Goal: Check status: Check status

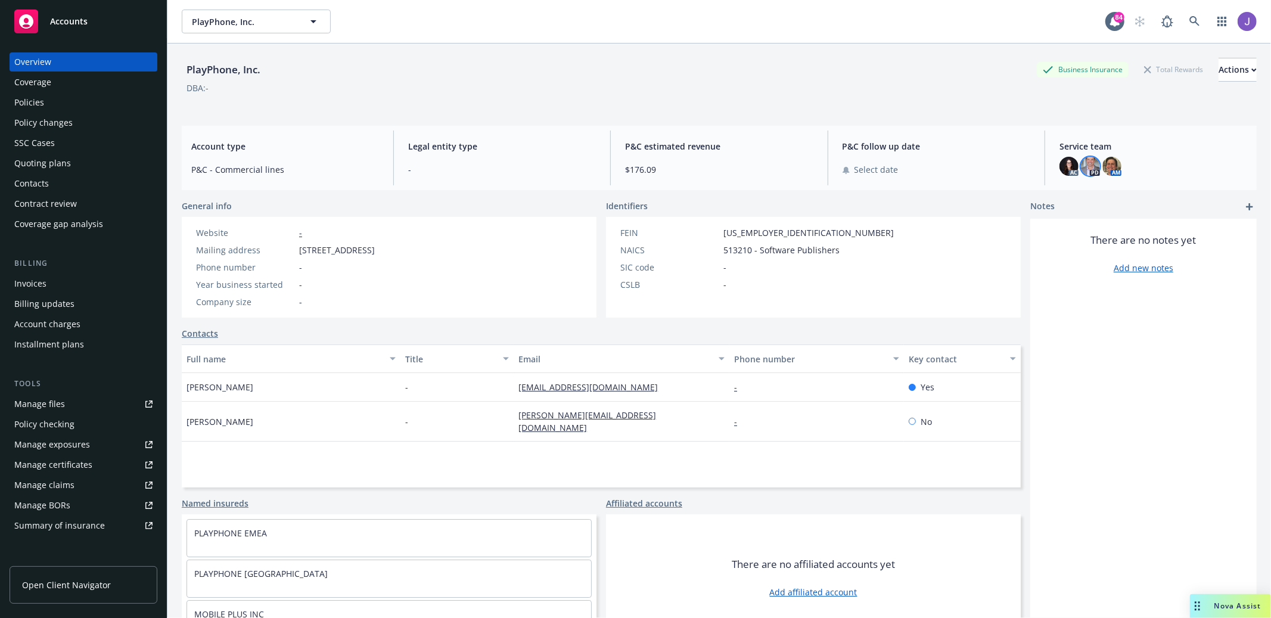
click at [73, 2] on div "Accounts" at bounding box center [83, 19] width 167 height 38
click at [75, 24] on span "Accounts" at bounding box center [69, 22] width 38 height 10
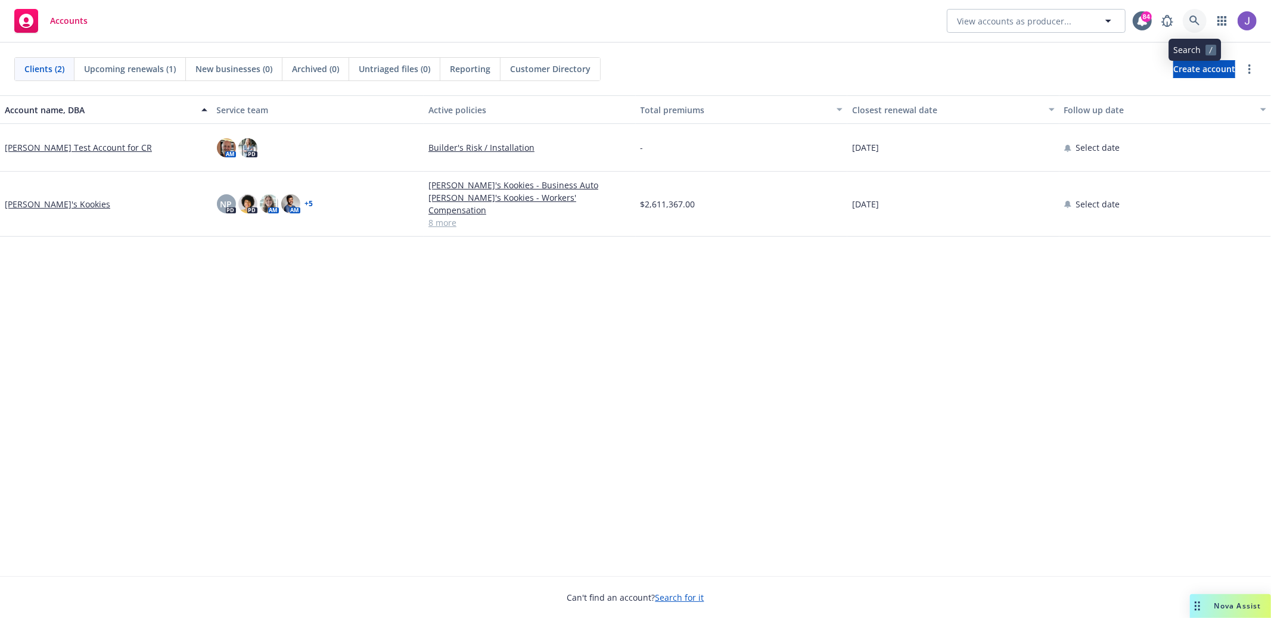
click at [1199, 10] on link at bounding box center [1195, 21] width 24 height 24
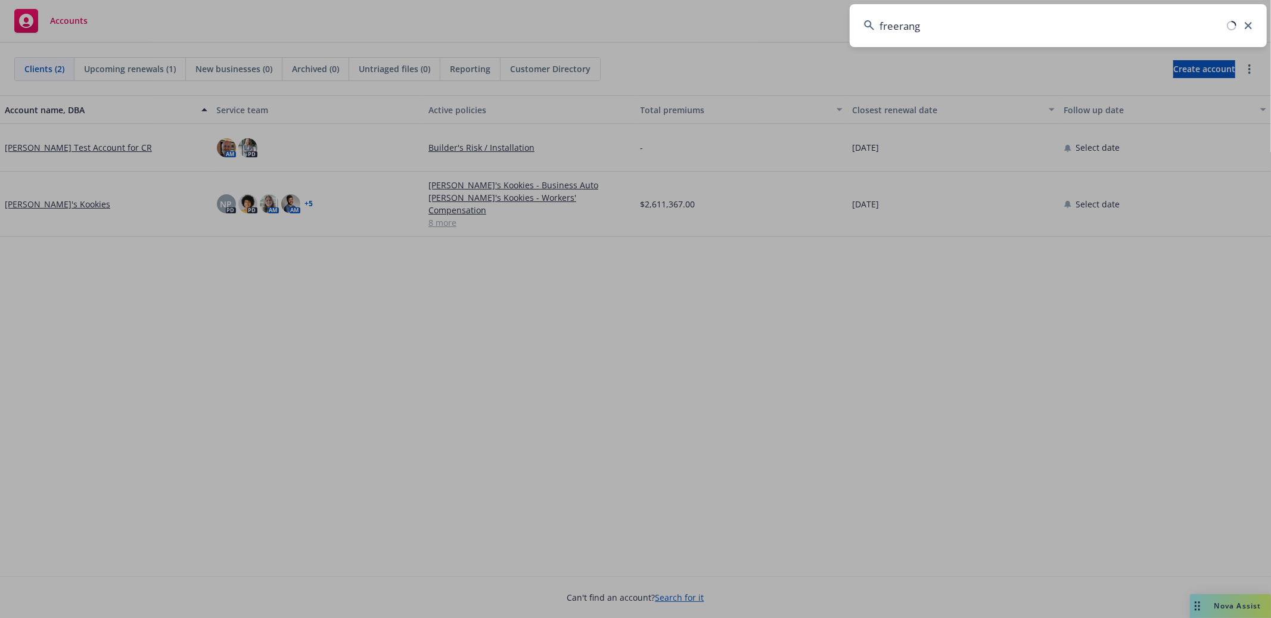
type input "freerange"
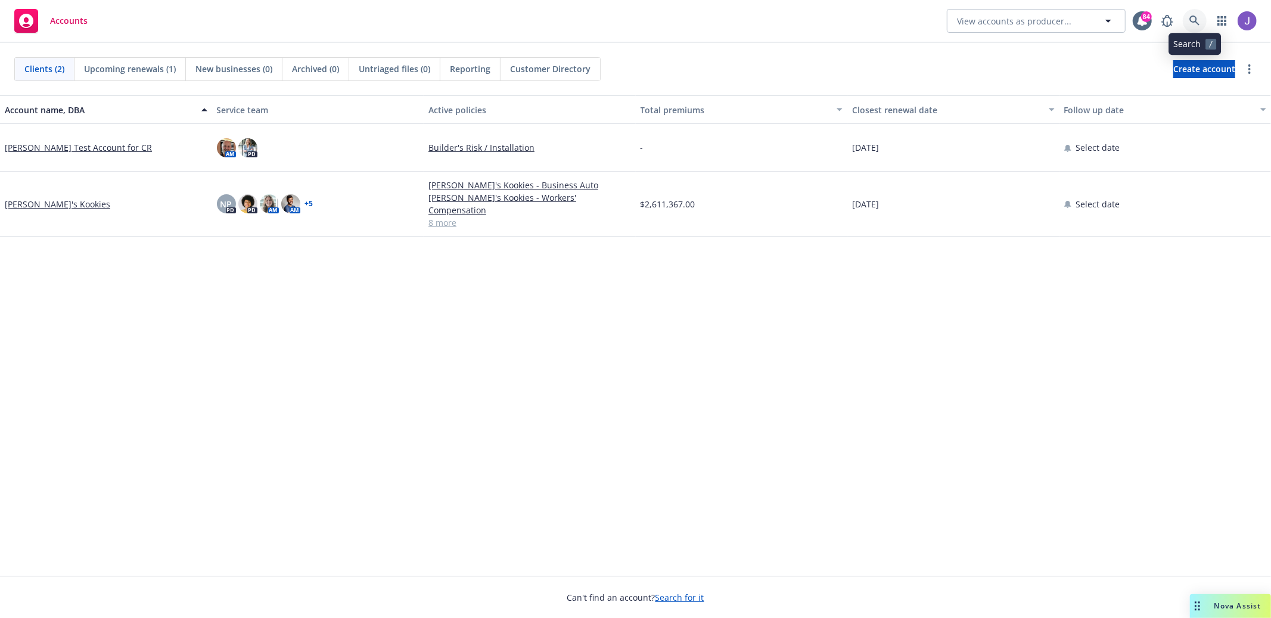
click at [1197, 25] on icon at bounding box center [1194, 20] width 11 height 11
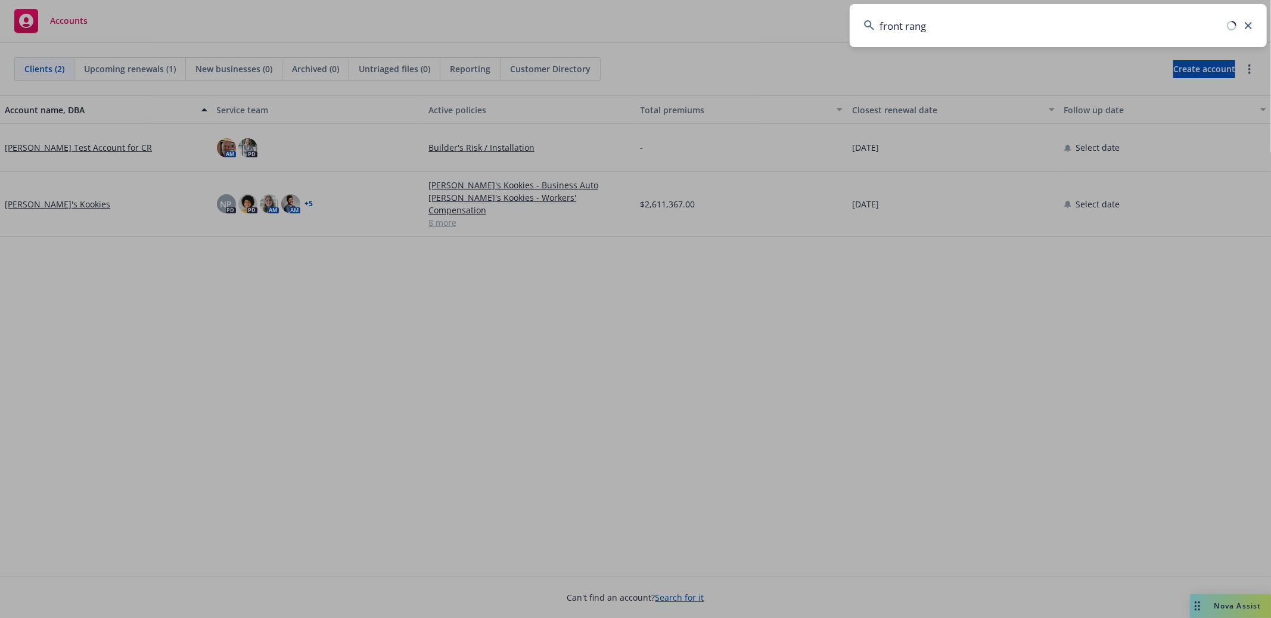
type input "front range"
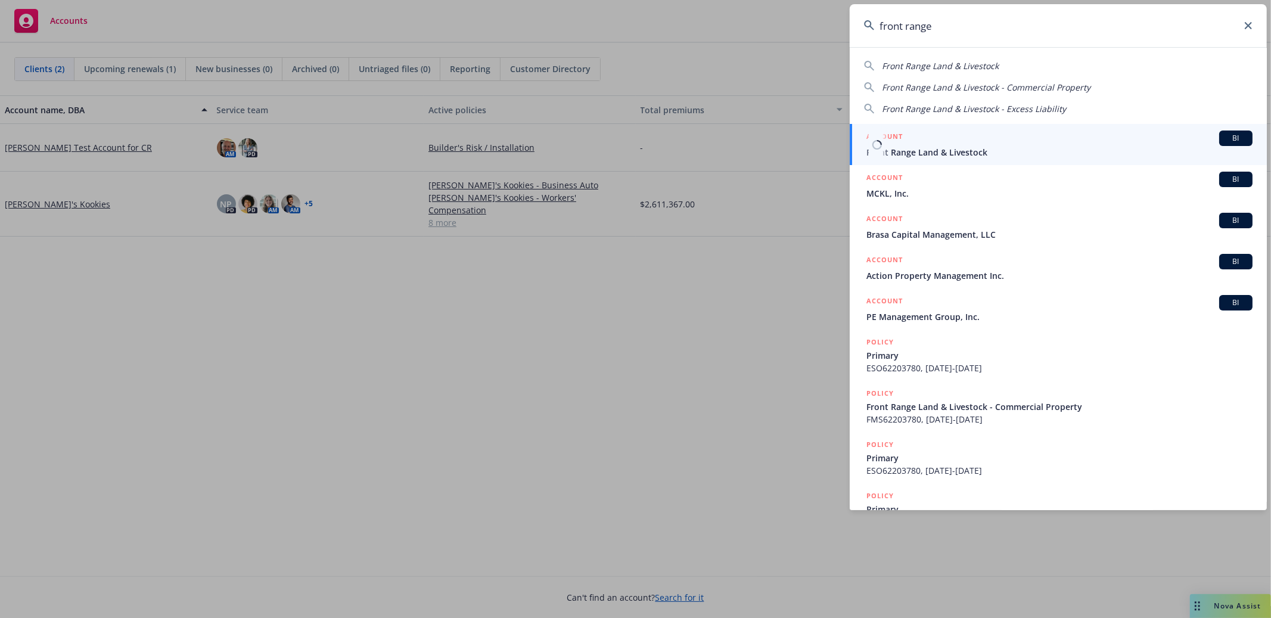
click at [1100, 131] on div "ACCOUNT BI" at bounding box center [1059, 137] width 386 height 15
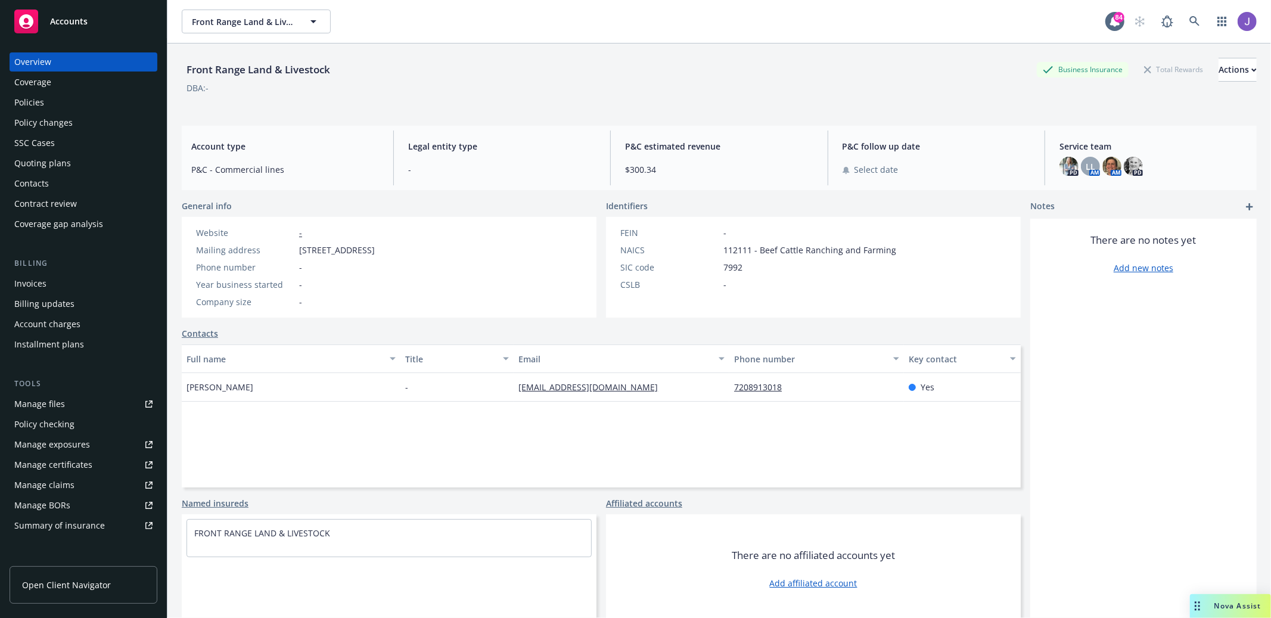
click at [75, 101] on div "Policies" at bounding box center [83, 102] width 138 height 19
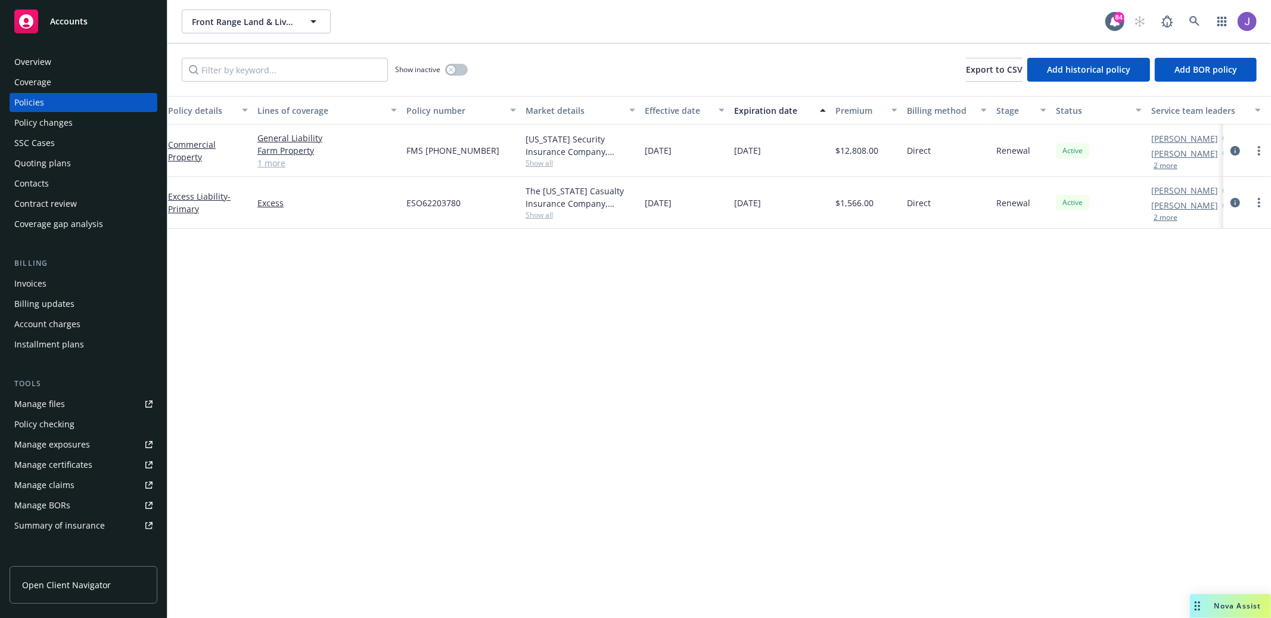
scroll to position [0, 46]
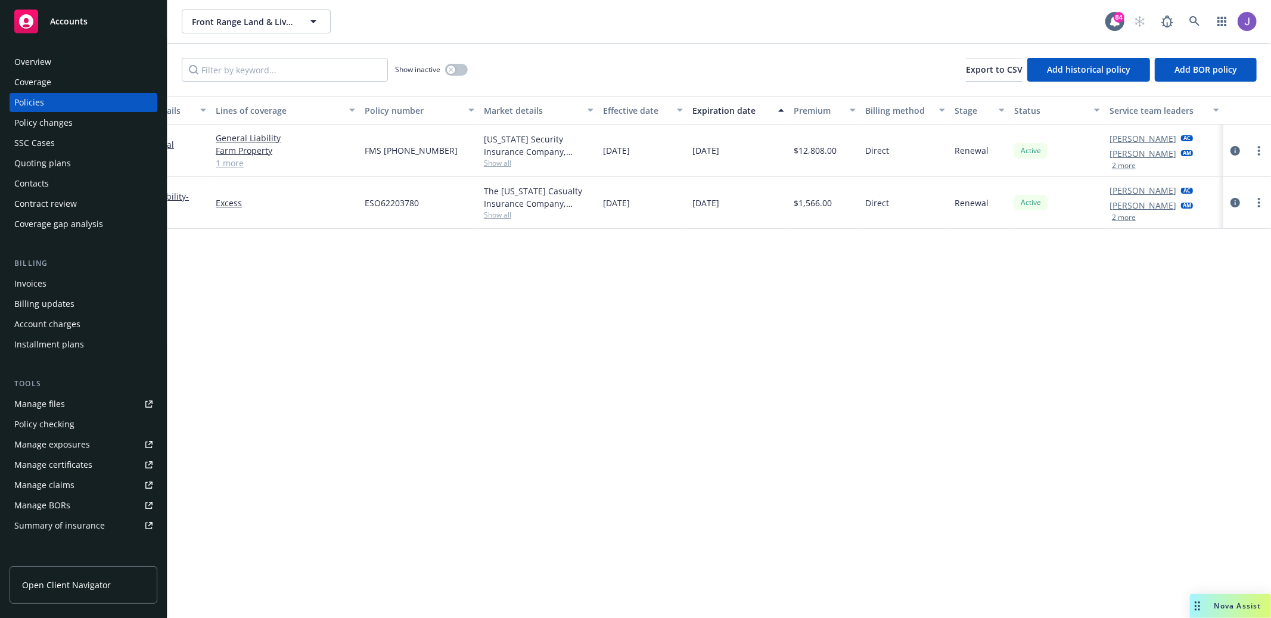
click at [1128, 165] on button "2 more" at bounding box center [1124, 165] width 24 height 7
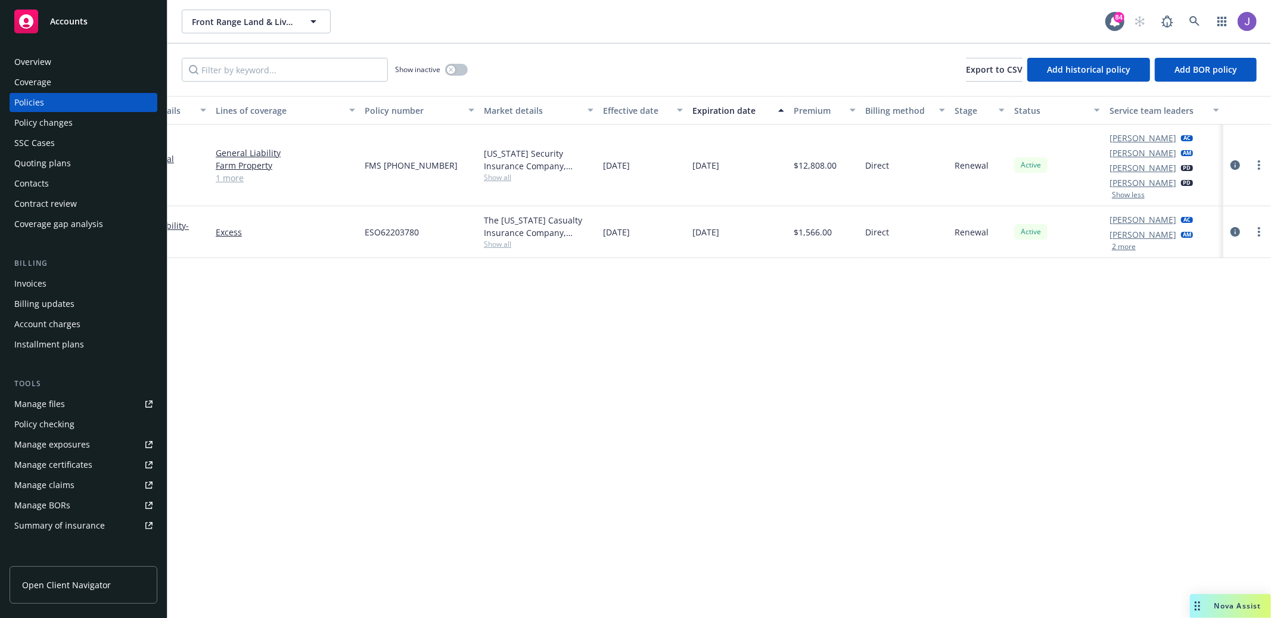
click at [1118, 244] on button "2 more" at bounding box center [1124, 246] width 24 height 7
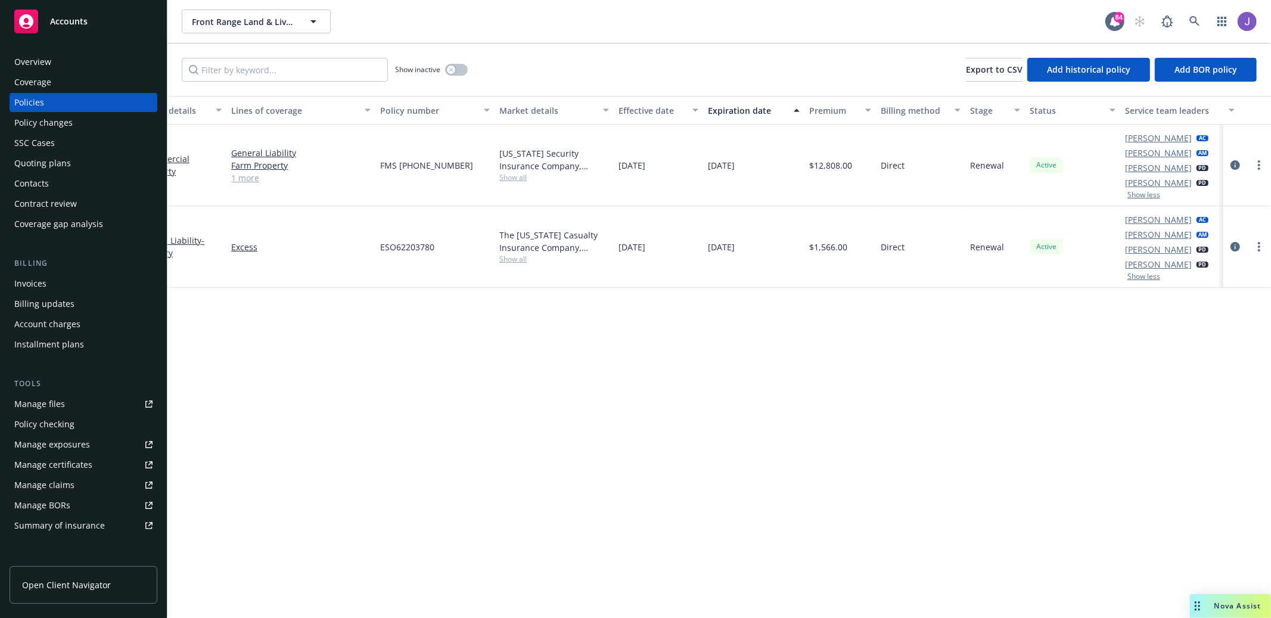
scroll to position [0, 0]
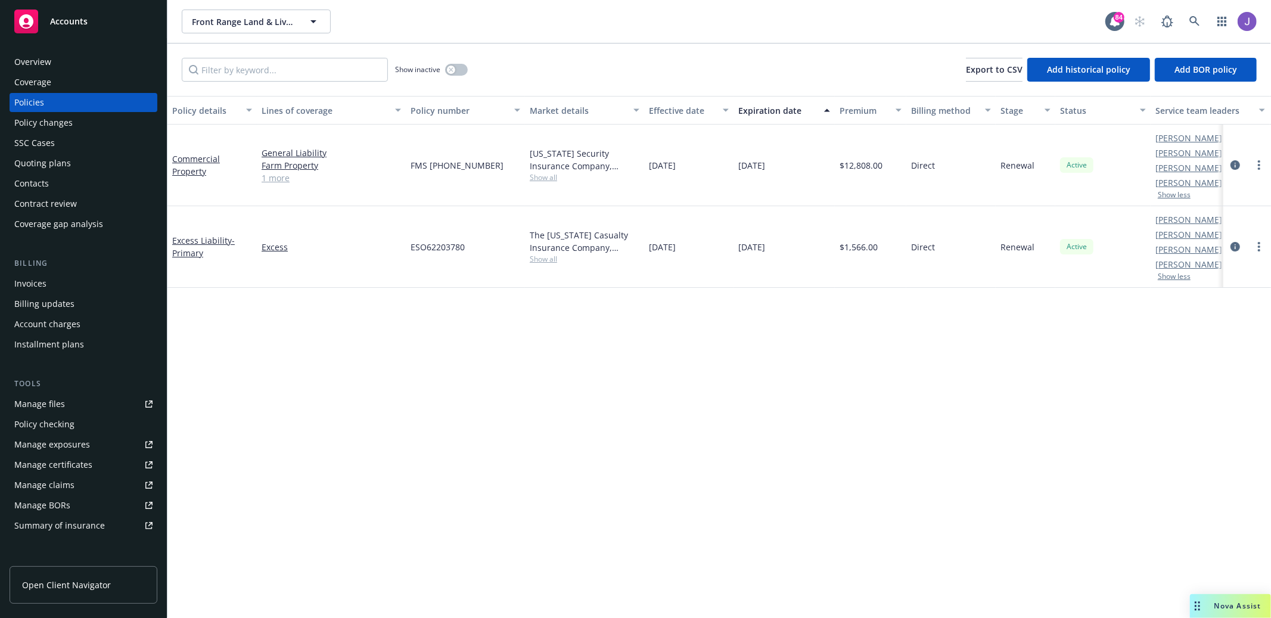
click at [79, 154] on div "Quoting plans" at bounding box center [83, 163] width 138 height 19
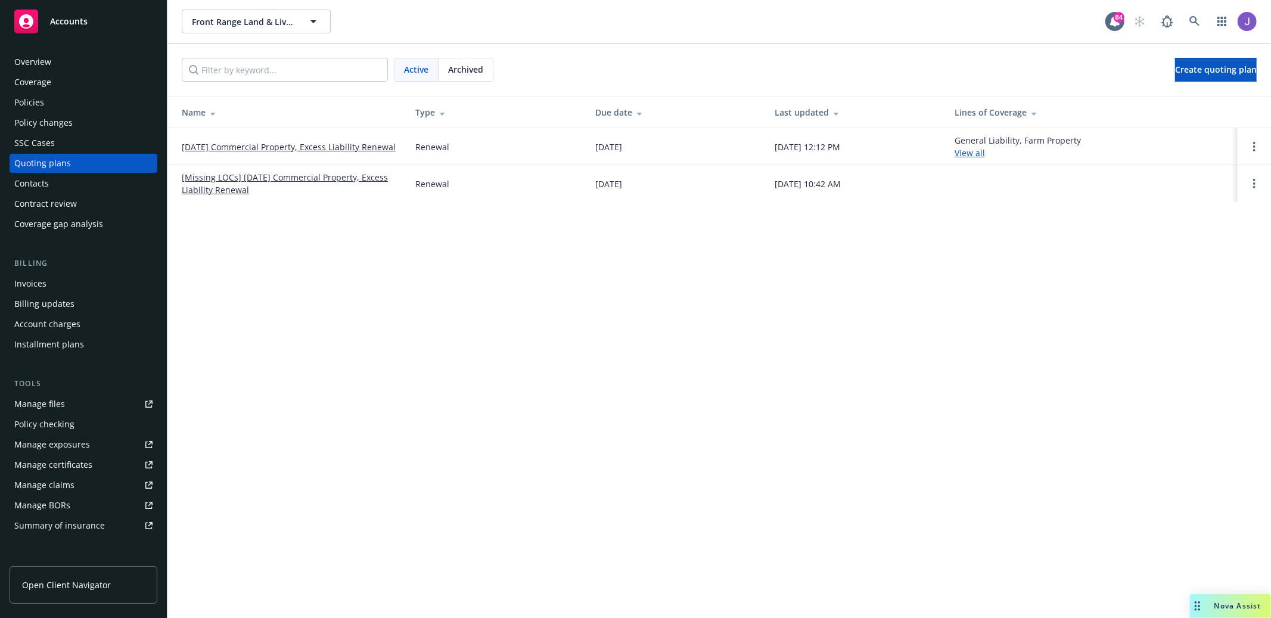
click at [330, 141] on link "[DATE] Commercial Property, Excess Liability Renewal" at bounding box center [289, 147] width 214 height 13
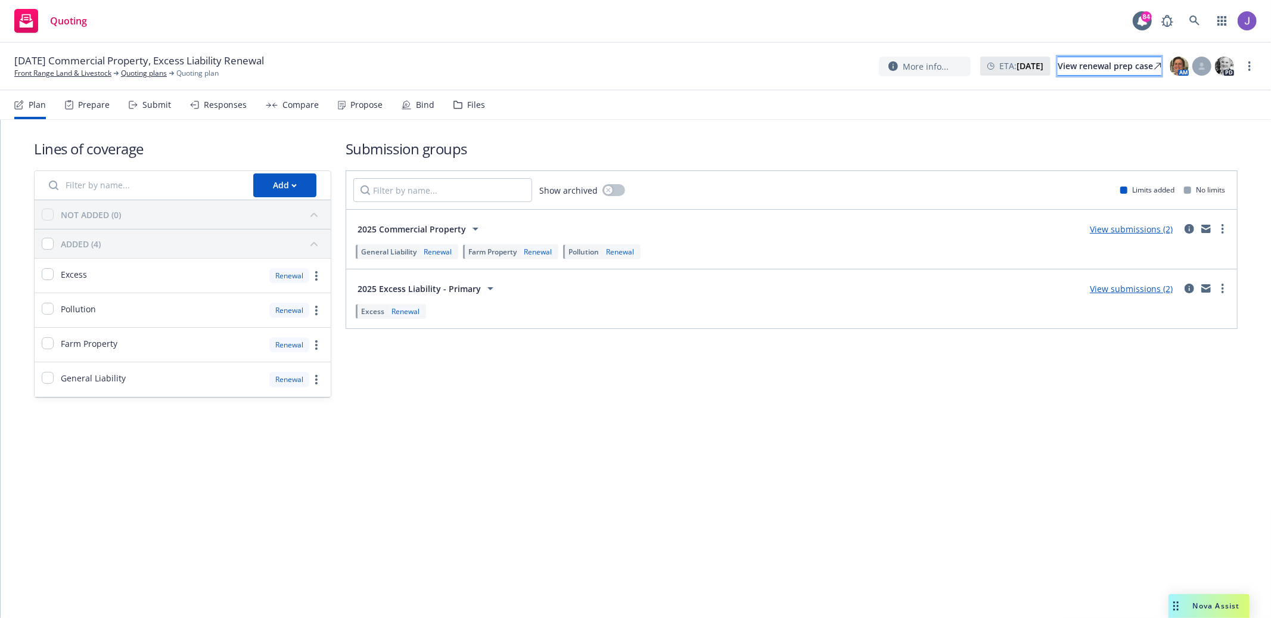
click at [1064, 73] on div "View renewal prep case" at bounding box center [1110, 66] width 104 height 18
